Goal: Information Seeking & Learning: Learn about a topic

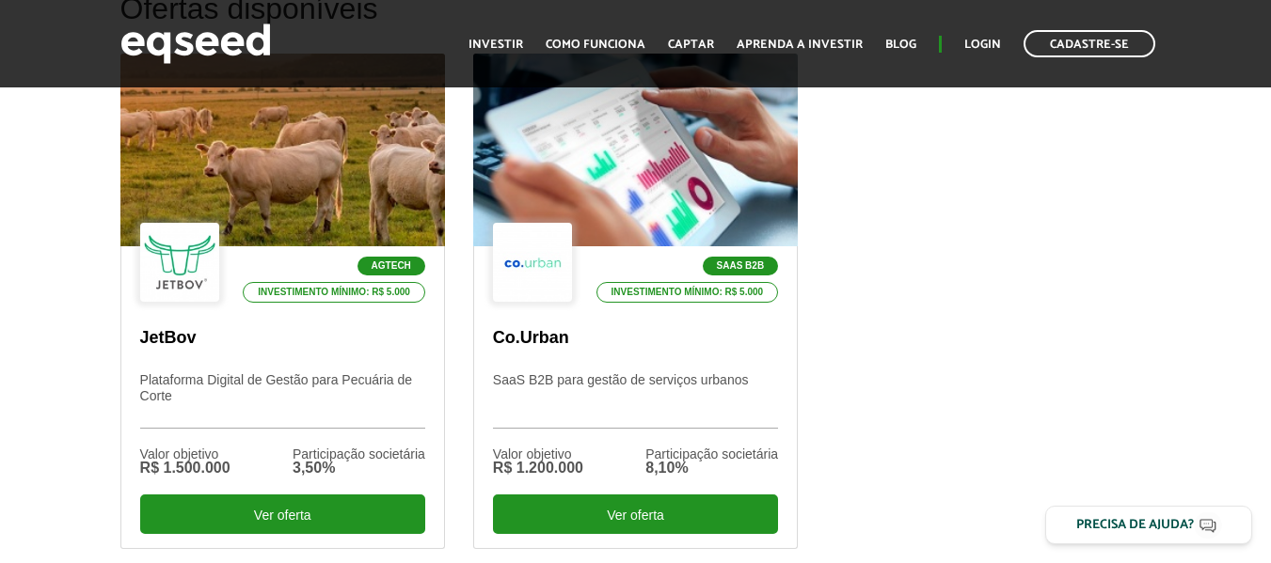
scroll to position [763, 0]
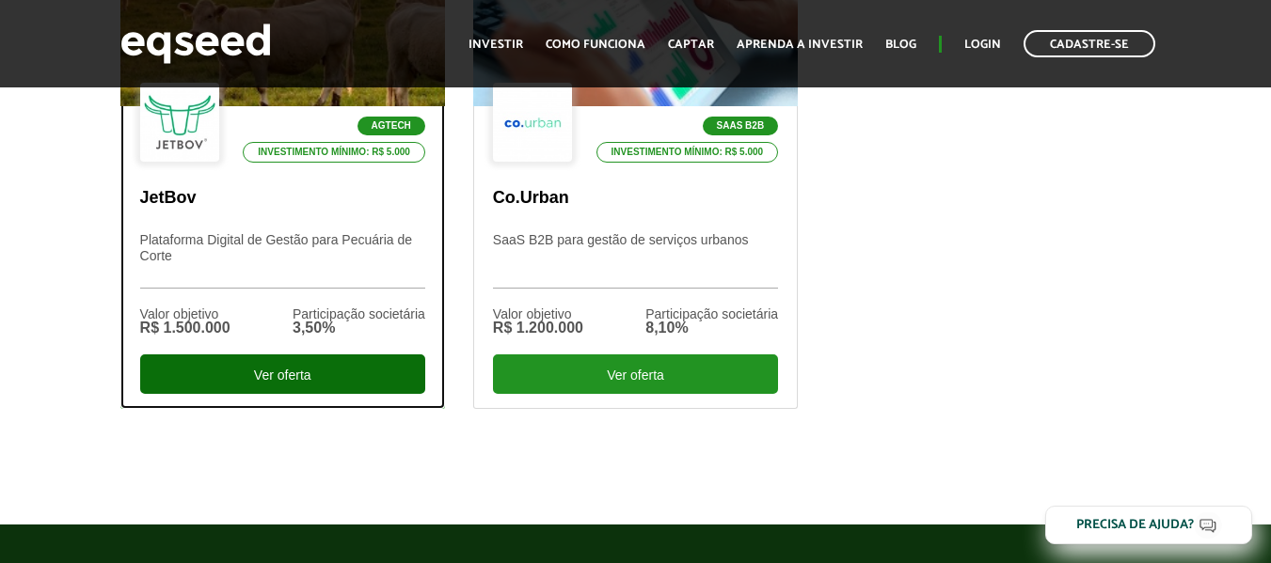
click at [309, 367] on div "Ver oferta" at bounding box center [282, 374] width 285 height 39
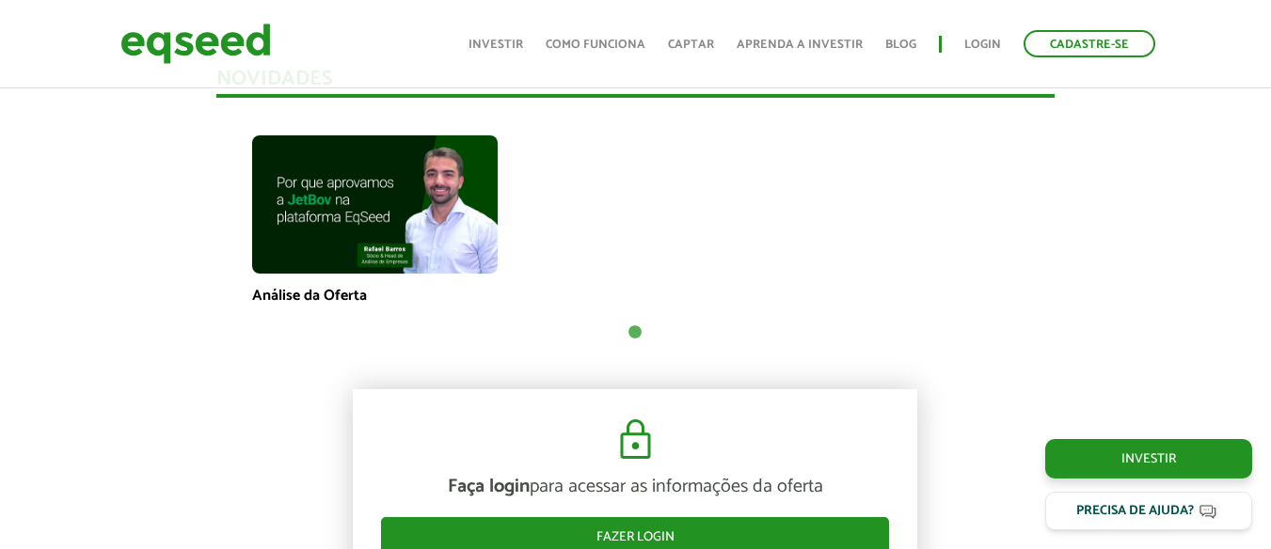
scroll to position [1432, 0]
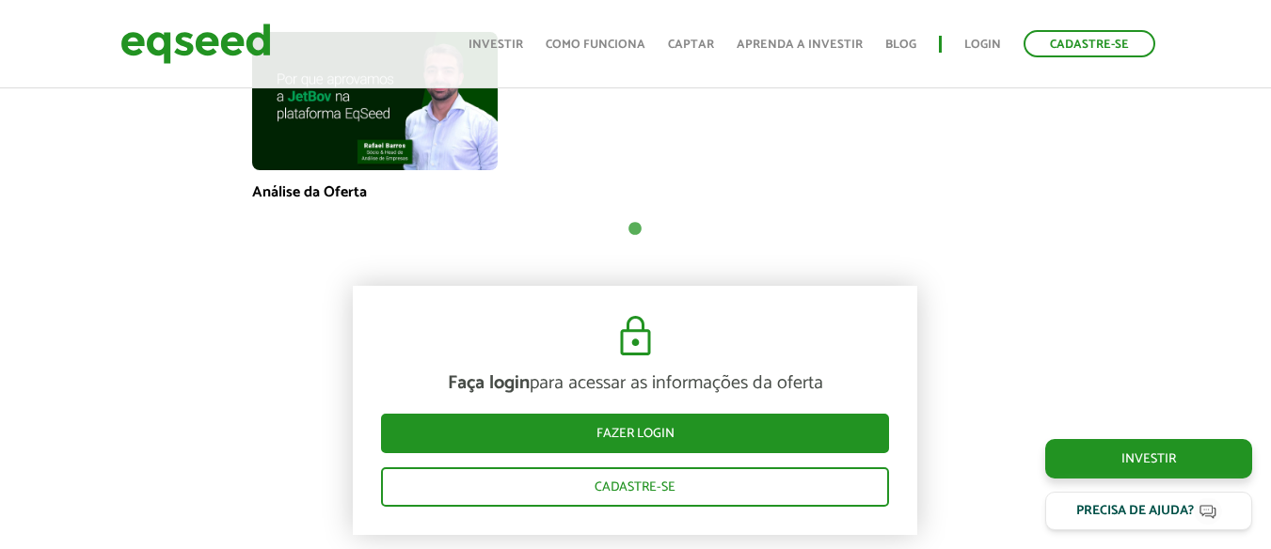
drag, startPoint x: 1282, startPoint y: 45, endPoint x: 1266, endPoint y: 191, distance: 146.6
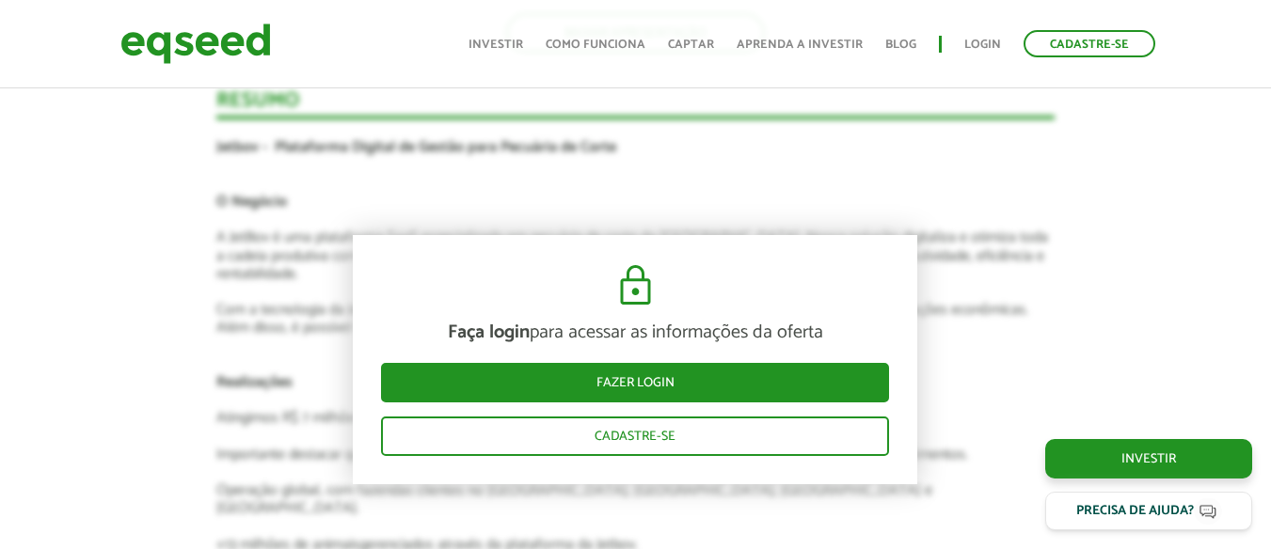
scroll to position [3335, 0]
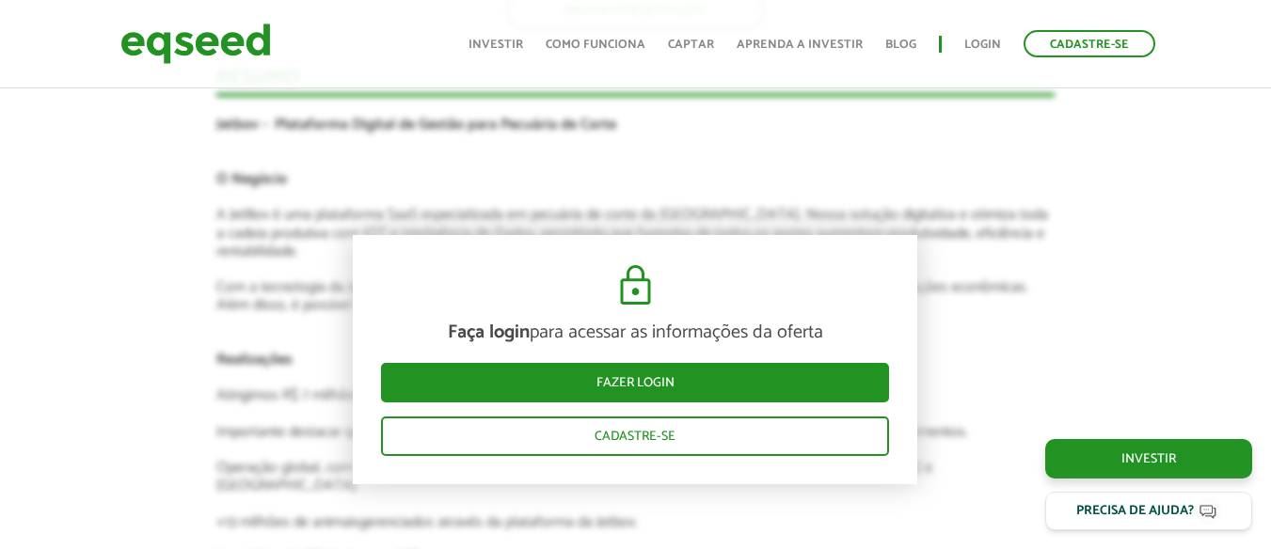
click at [1230, 289] on div "Novidades Análise da Oferta 1 Faça login para acessar as informações da oferta …" at bounding box center [635, 103] width 1299 height 4157
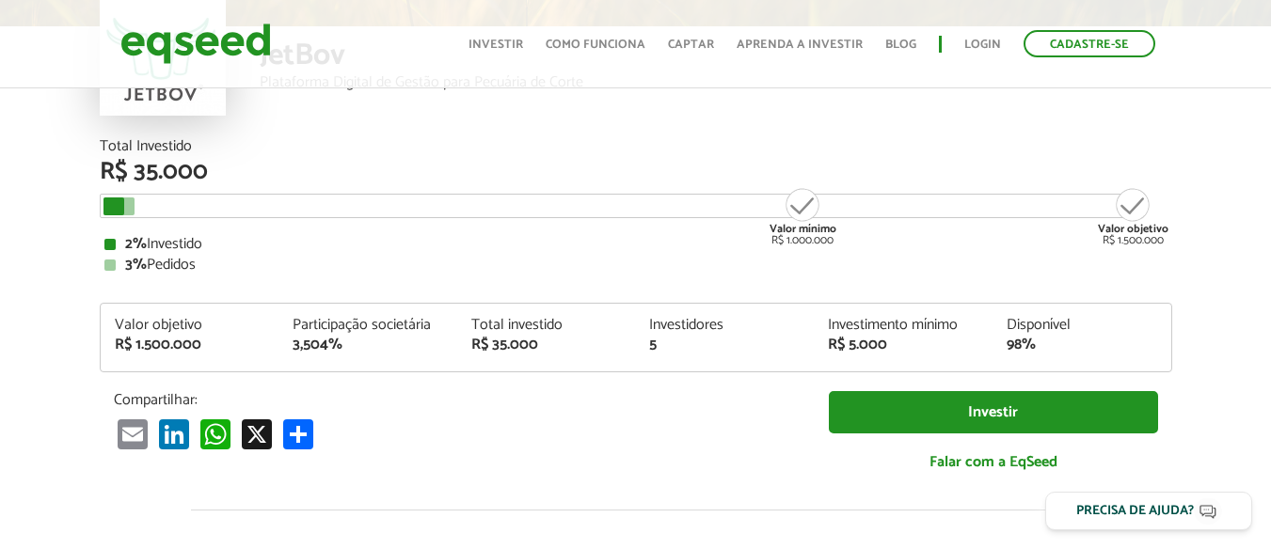
scroll to position [80, 0]
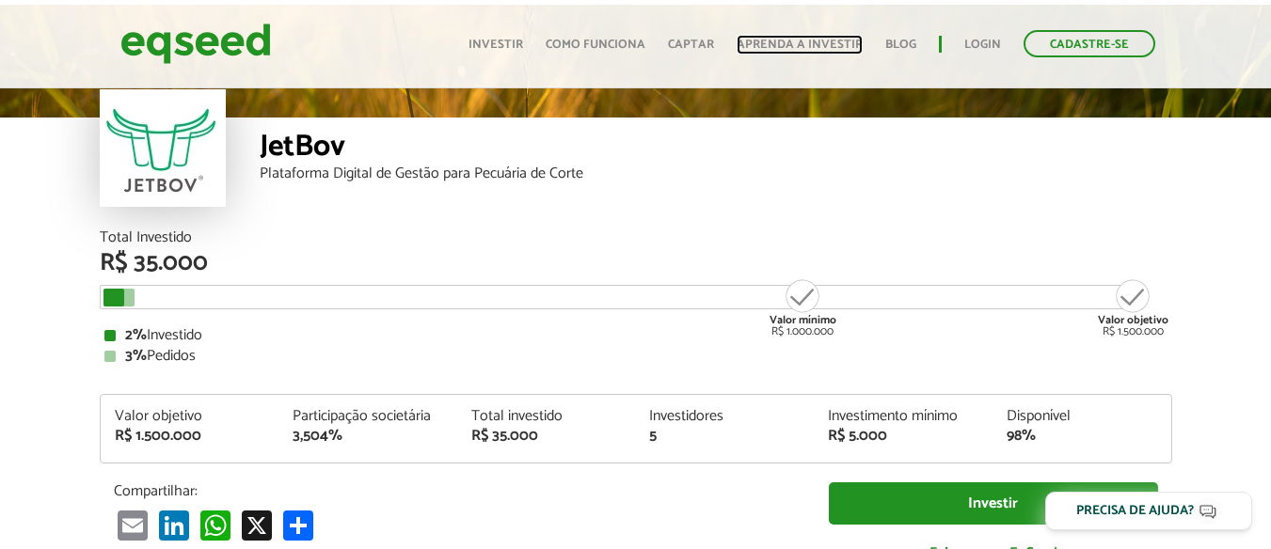
click at [829, 45] on link "Aprenda a investir" at bounding box center [799, 45] width 126 height 12
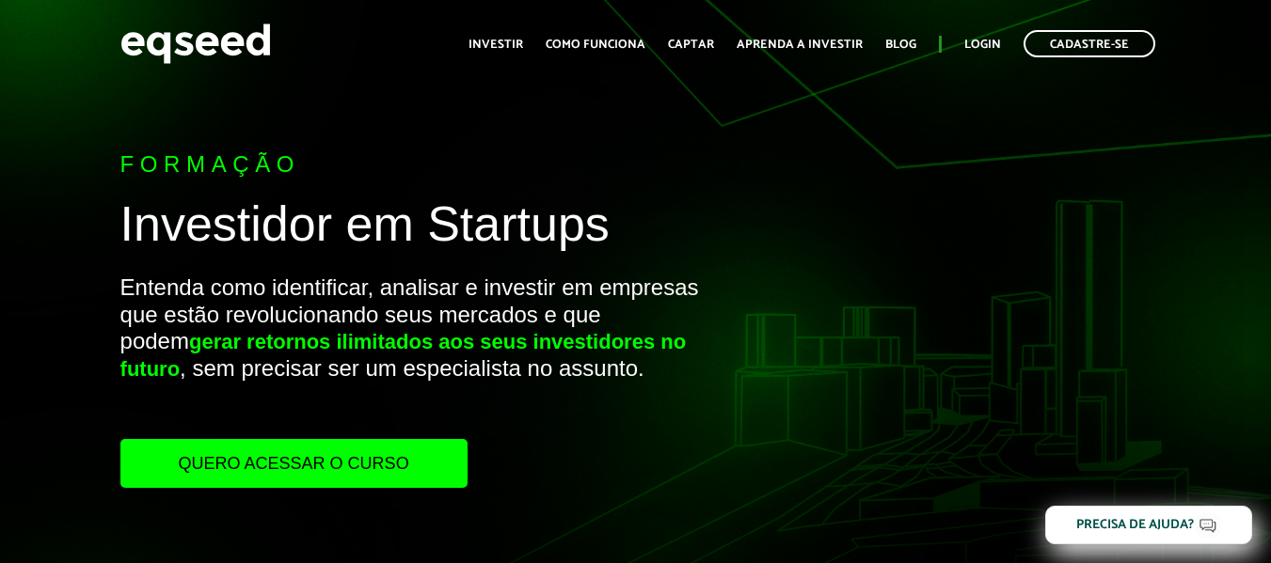
click at [297, 452] on link "Quero acessar o curso" at bounding box center [293, 463] width 347 height 49
